Goal: Task Accomplishment & Management: Use online tool/utility

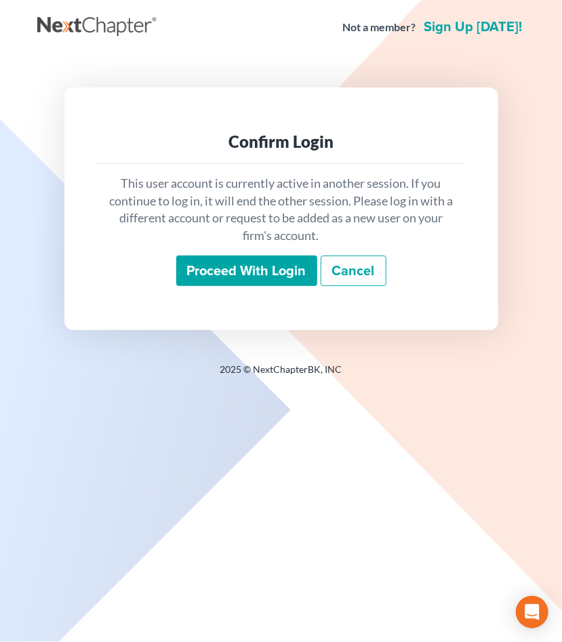
click at [256, 272] on input "Proceed with login" at bounding box center [246, 271] width 141 height 31
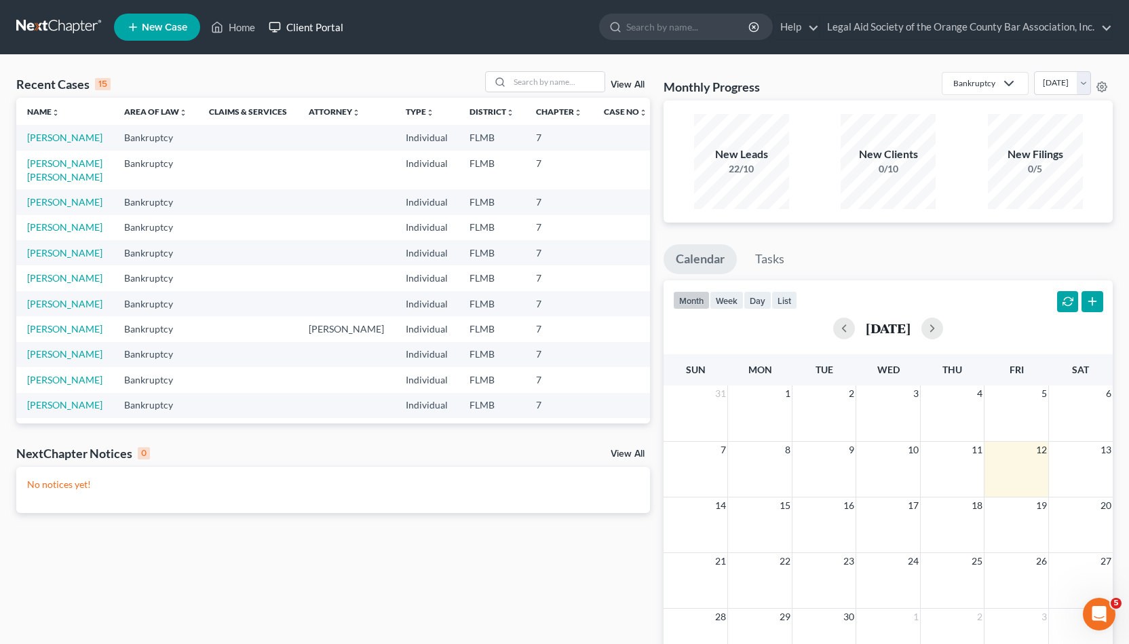
click at [294, 37] on link "Client Portal" at bounding box center [306, 27] width 88 height 24
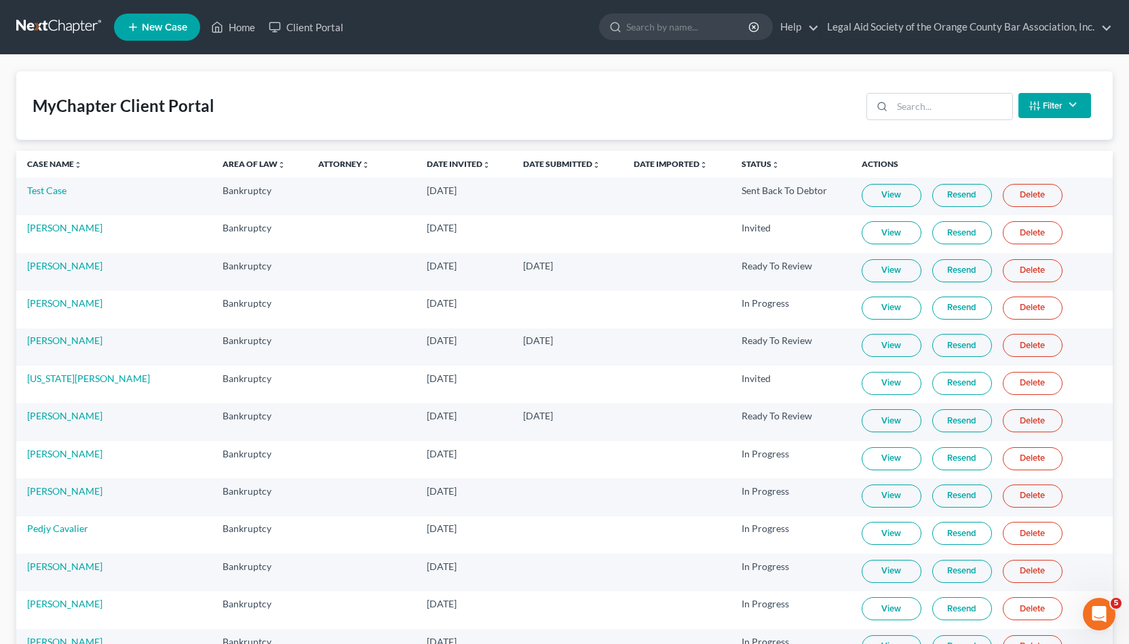
click at [49, 197] on td "Test Case" at bounding box center [113, 196] width 195 height 37
click at [62, 195] on link "Test Case" at bounding box center [46, 191] width 39 height 12
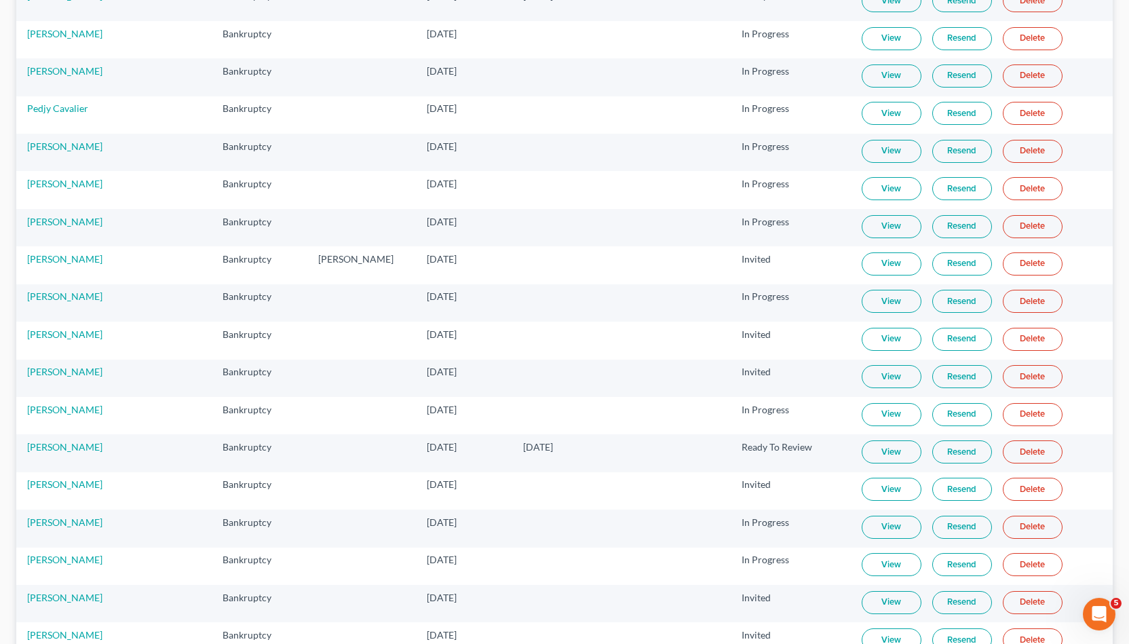
scroll to position [410, 0]
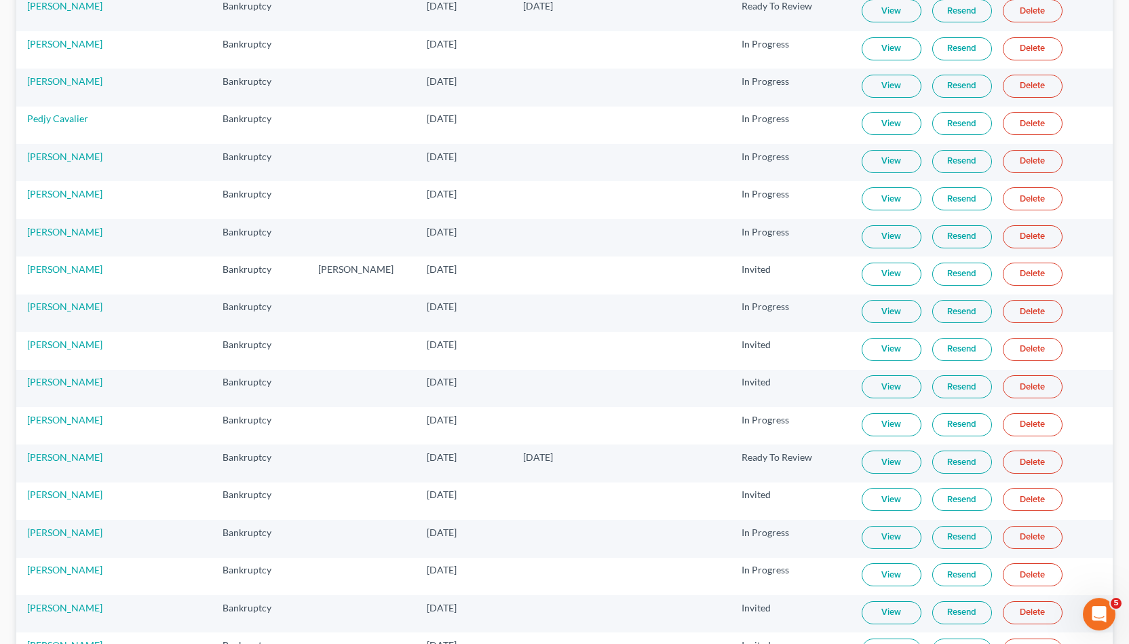
click at [562, 200] on link "View" at bounding box center [891, 198] width 60 height 23
